Goal: Task Accomplishment & Management: Use online tool/utility

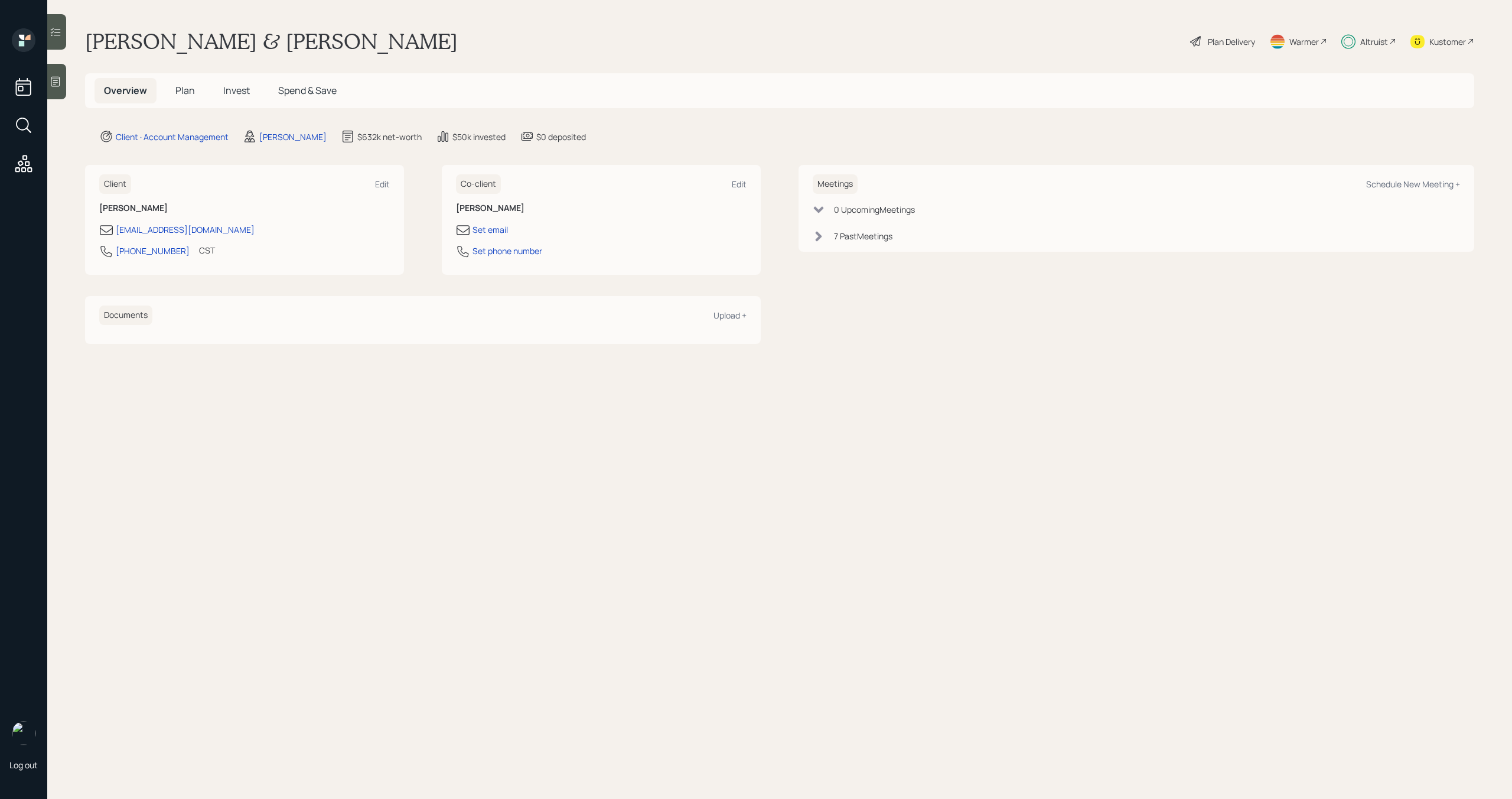
click at [1397, 41] on div "Plan Delivery Warmer Altruist Kustomer" at bounding box center [1331, 41] width 285 height 26
click at [1380, 41] on div "Altruist" at bounding box center [1374, 42] width 28 height 13
click at [182, 93] on span "Plan" at bounding box center [185, 90] width 19 height 13
